Goal: Check status

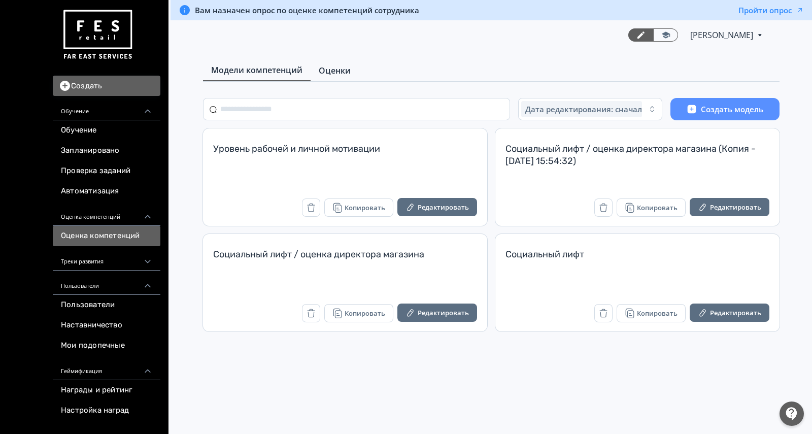
click at [337, 72] on span "Оценки" at bounding box center [335, 70] width 32 height 12
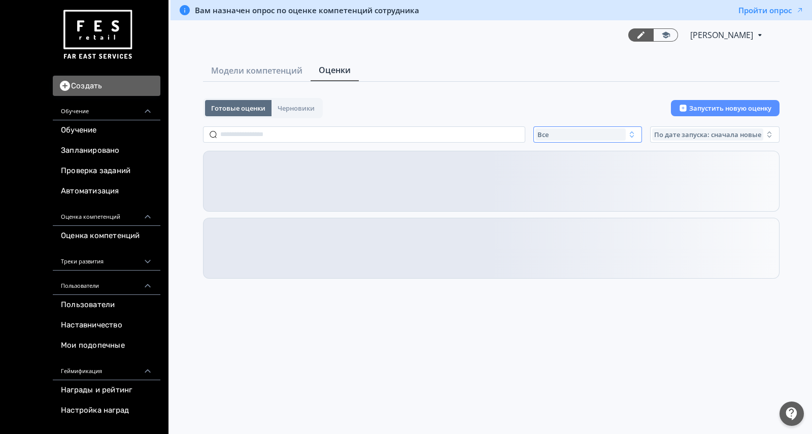
click at [587, 131] on div "Все" at bounding box center [580, 134] width 90 height 12
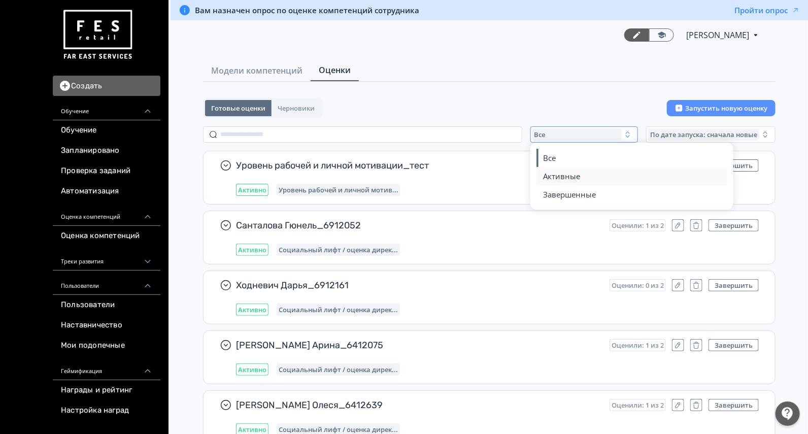
click at [570, 173] on span "Активные" at bounding box center [562, 176] width 37 height 10
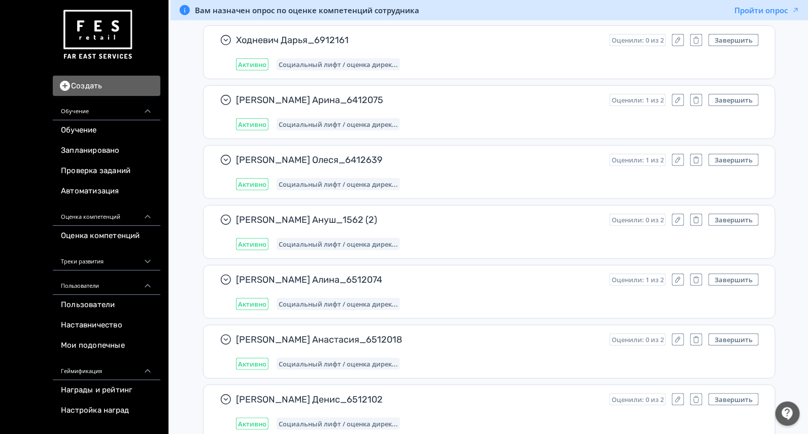
scroll to position [4006, 0]
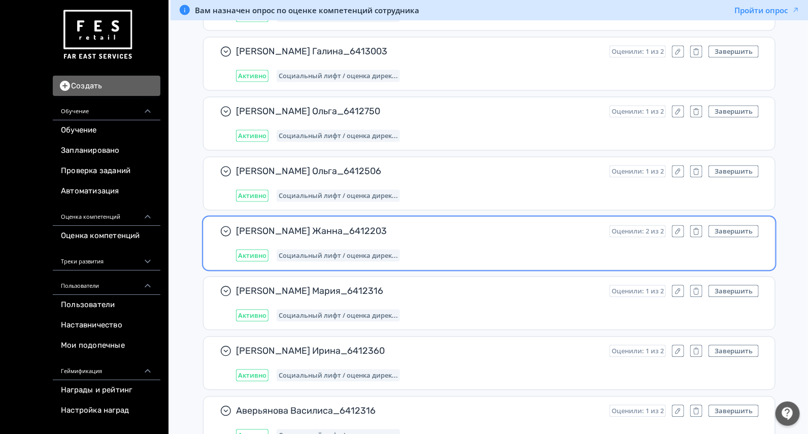
click at [462, 225] on span "[PERSON_NAME] Жанна_6412203" at bounding box center [418, 231] width 365 height 12
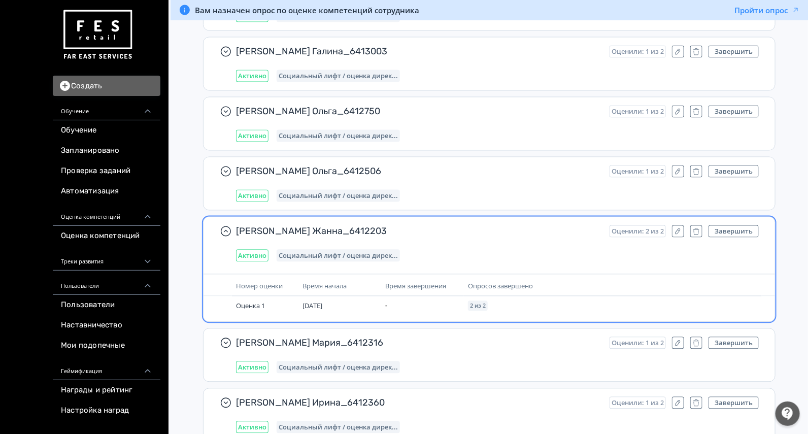
scroll to position [0, 0]
click at [736, 225] on button "Завершить" at bounding box center [733, 231] width 50 height 12
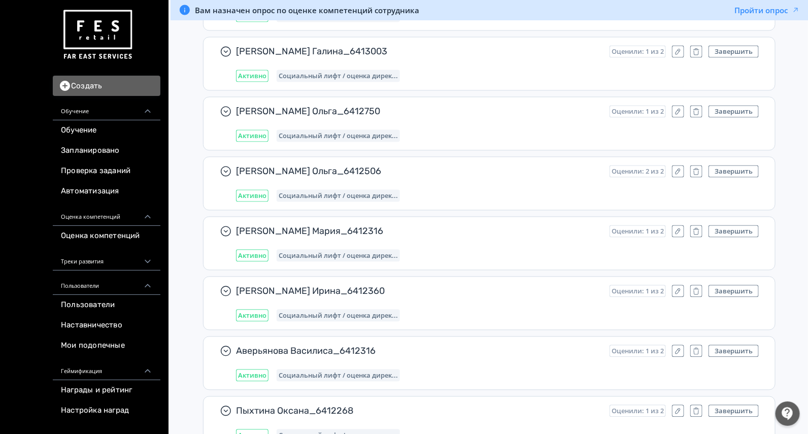
click at [725, 287] on div "[PERSON_NAME] Ирина_6412360 Оценили: 1 из 2 Завершить Активно Социальный лифт /…" at bounding box center [497, 303] width 523 height 37
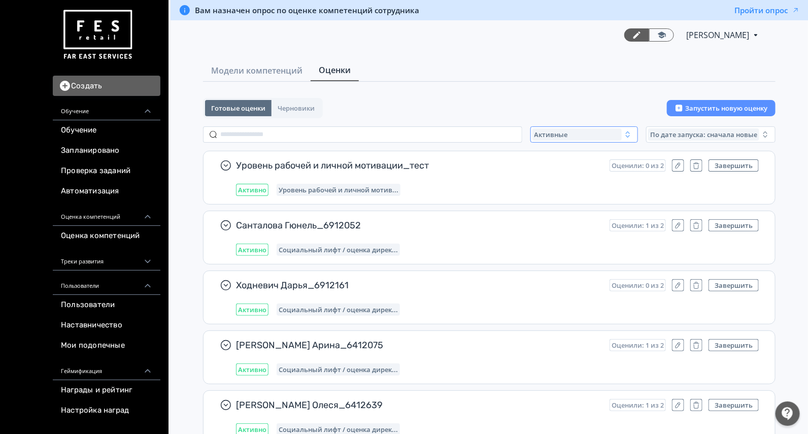
click at [567, 139] on div "Активные" at bounding box center [576, 134] width 89 height 12
click at [556, 186] on button "Завершенные" at bounding box center [633, 194] width 178 height 18
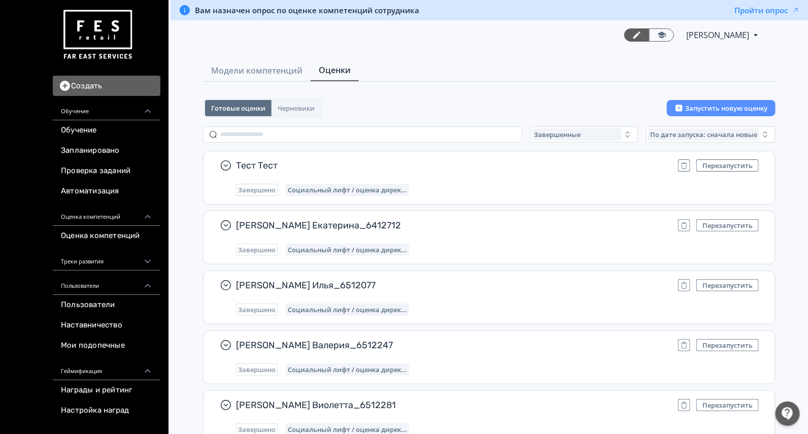
click at [355, 129] on input "text" at bounding box center [362, 134] width 319 height 16
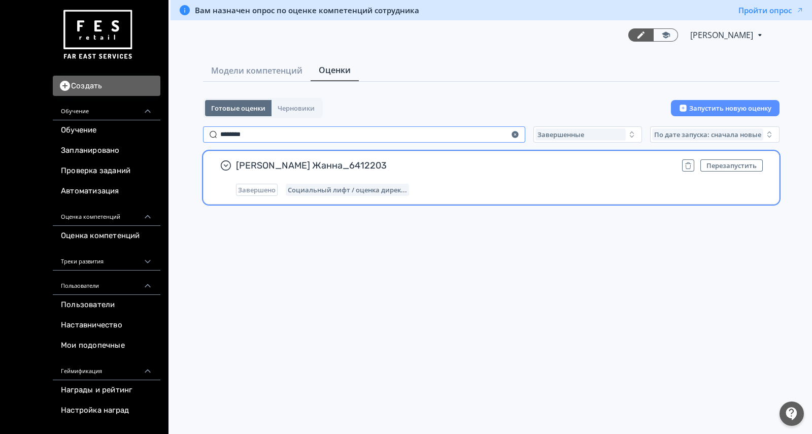
type input "********"
click at [468, 184] on div "Завершено Социальный лифт / оценка дирек..." at bounding box center [499, 190] width 527 height 12
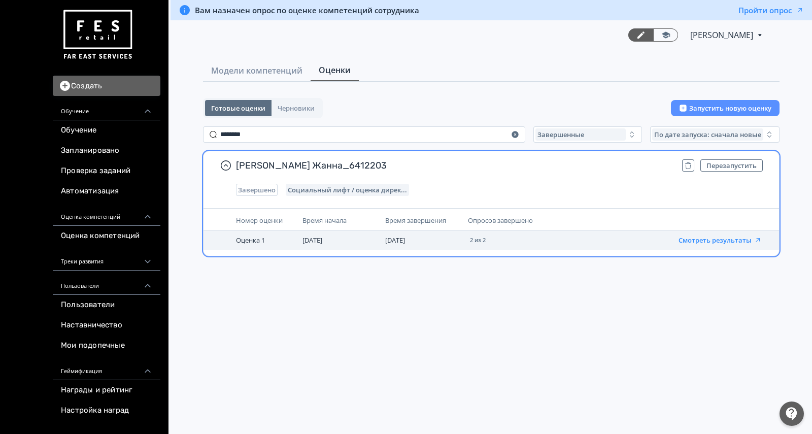
click at [724, 241] on button "Смотреть результаты" at bounding box center [720, 240] width 83 height 8
